Goal: Navigation & Orientation: Find specific page/section

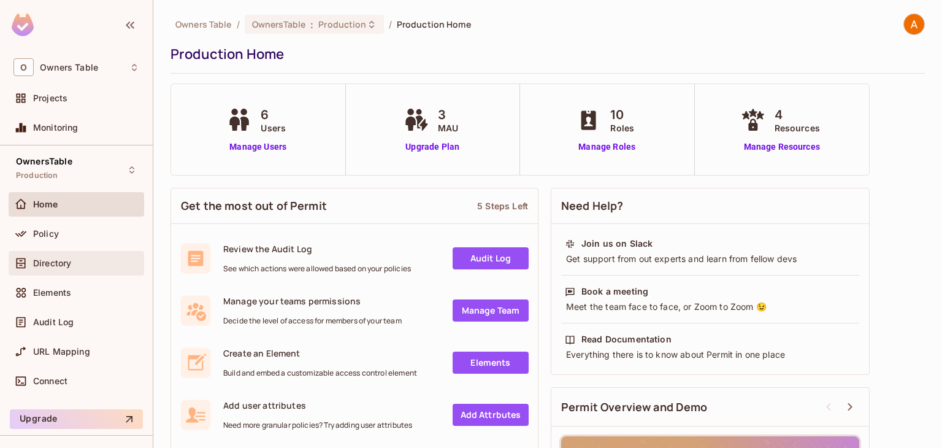
click at [100, 253] on div "Directory" at bounding box center [77, 263] width 136 height 25
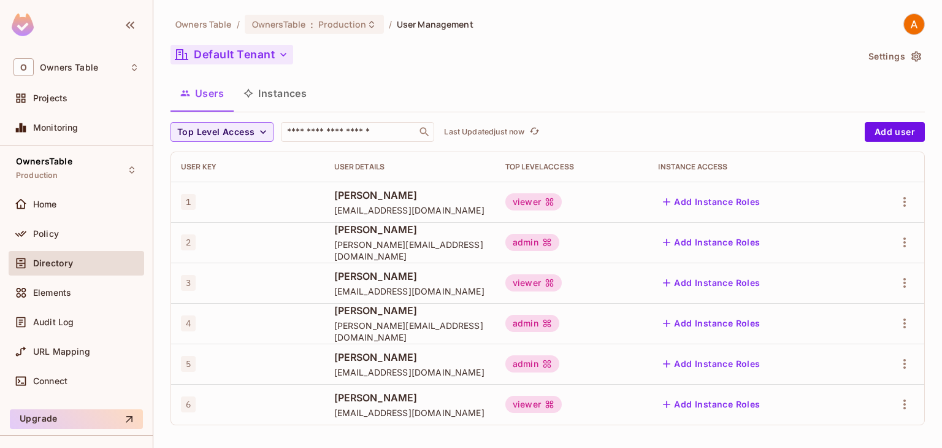
click at [266, 58] on button "Default Tenant" at bounding box center [232, 55] width 123 height 20
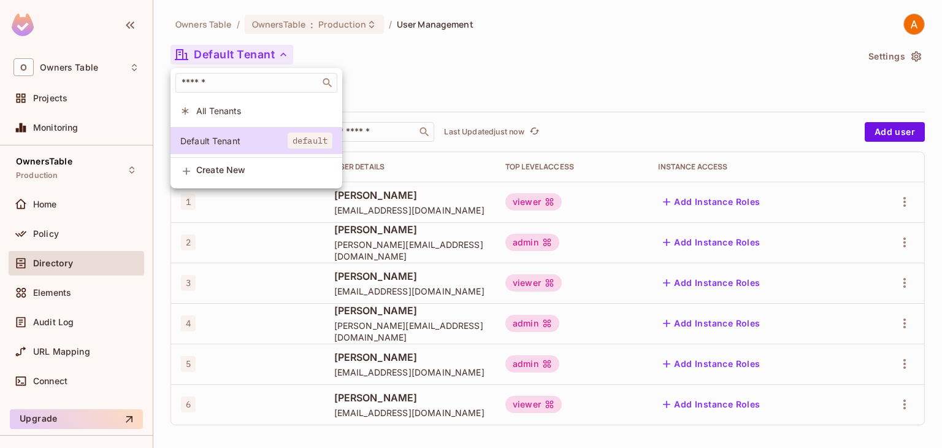
click at [471, 68] on div at bounding box center [471, 224] width 942 height 448
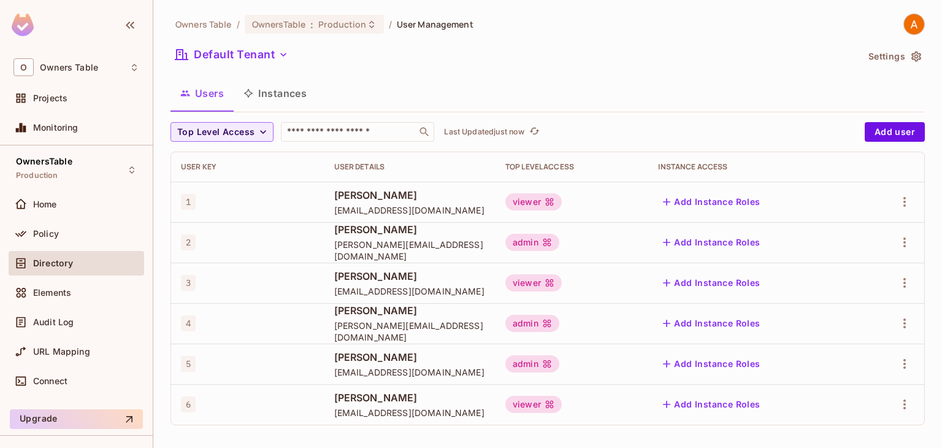
scroll to position [4, 0]
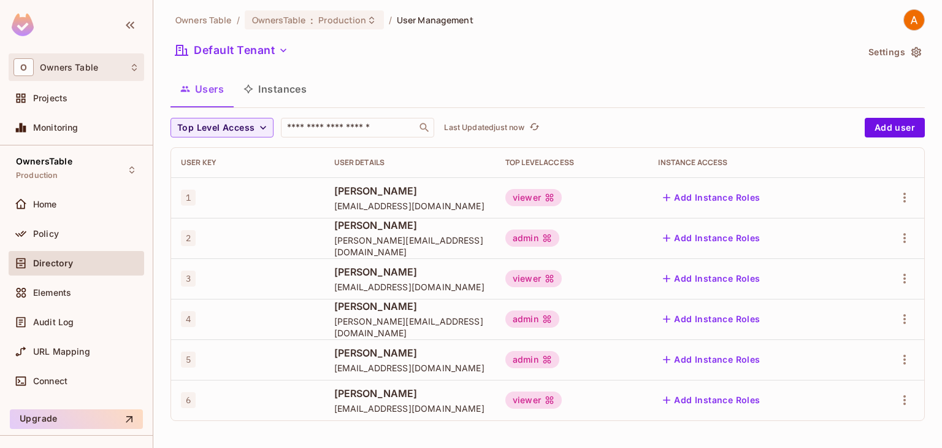
click at [120, 72] on div "O Owners Table" at bounding box center [76, 67] width 126 height 18
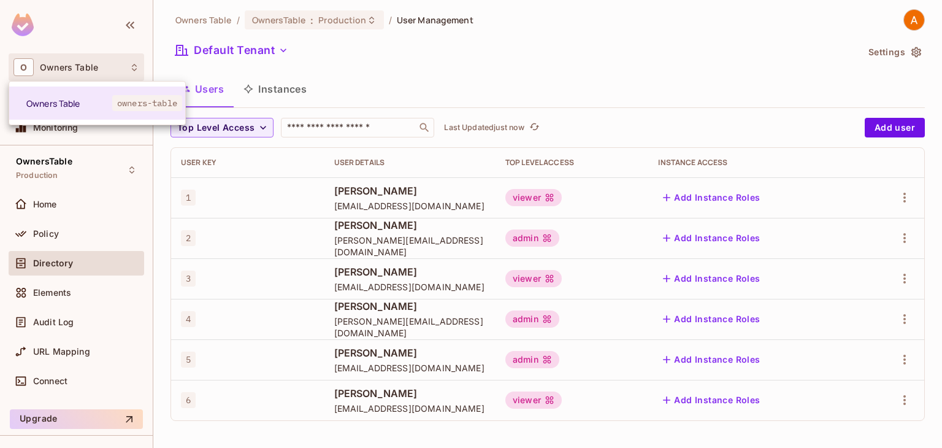
click at [337, 22] on div at bounding box center [471, 224] width 942 height 448
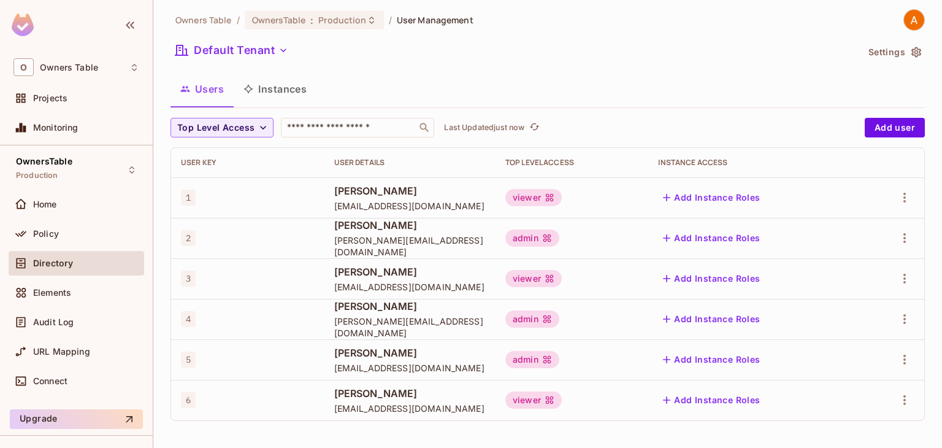
click at [337, 22] on span "Production" at bounding box center [342, 20] width 48 height 12
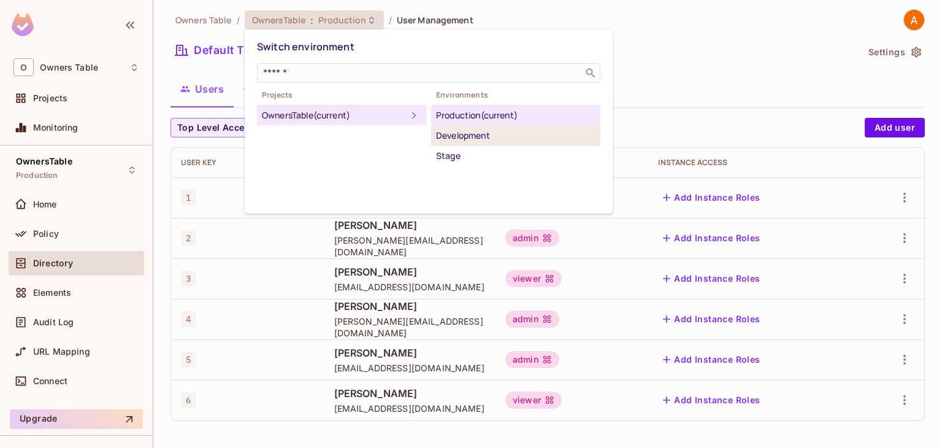
click at [482, 139] on div "Development" at bounding box center [516, 135] width 160 height 15
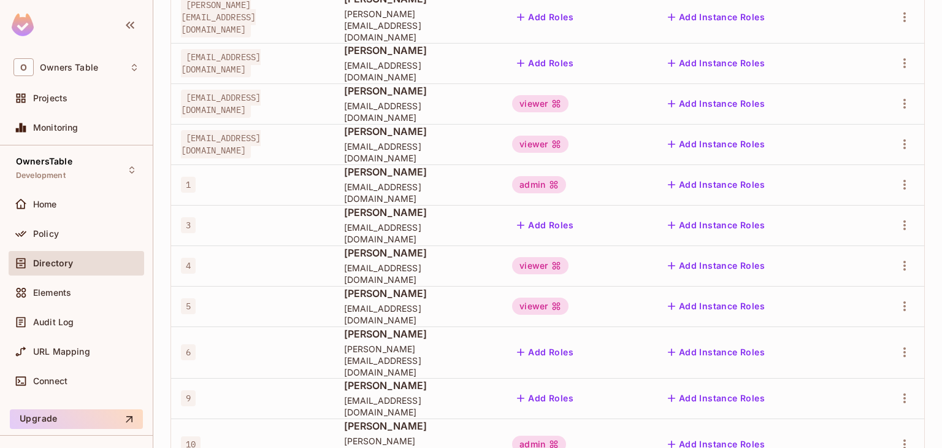
scroll to position [0, 0]
